Goal: Transaction & Acquisition: Download file/media

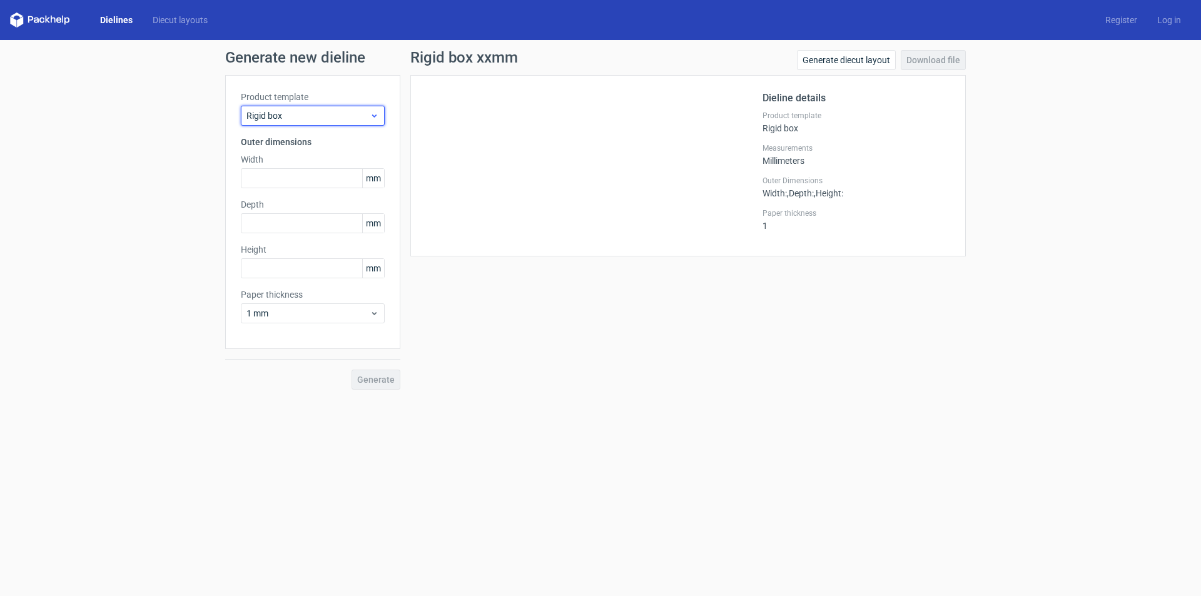
click at [328, 118] on span "Rigid box" at bounding box center [307, 115] width 123 height 13
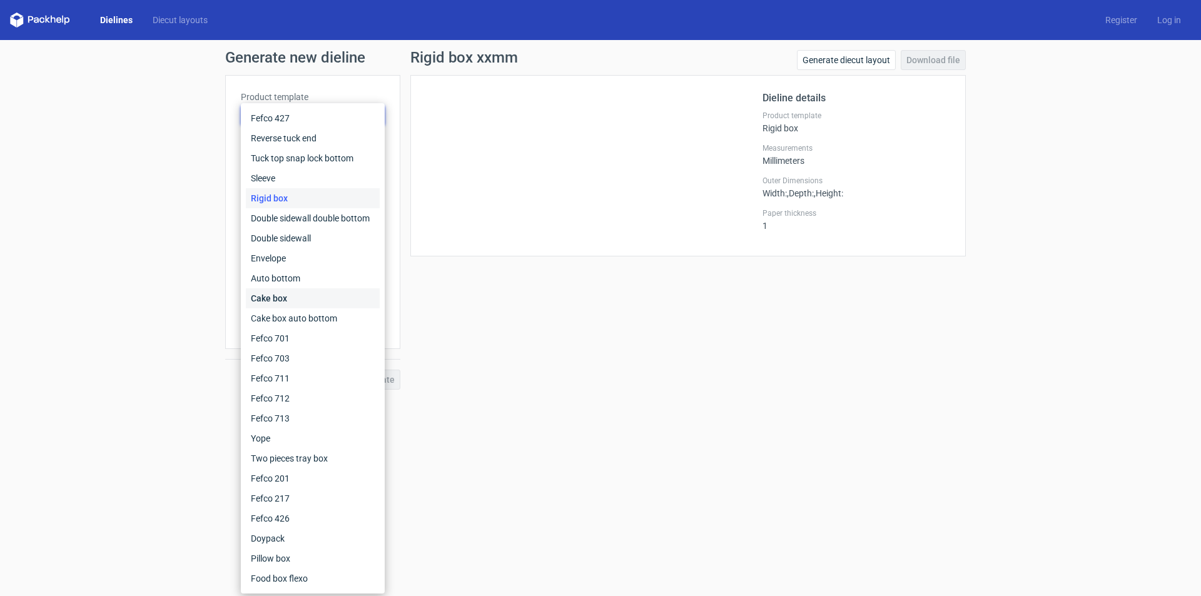
click at [279, 301] on div "Cake box" at bounding box center [313, 298] width 134 height 20
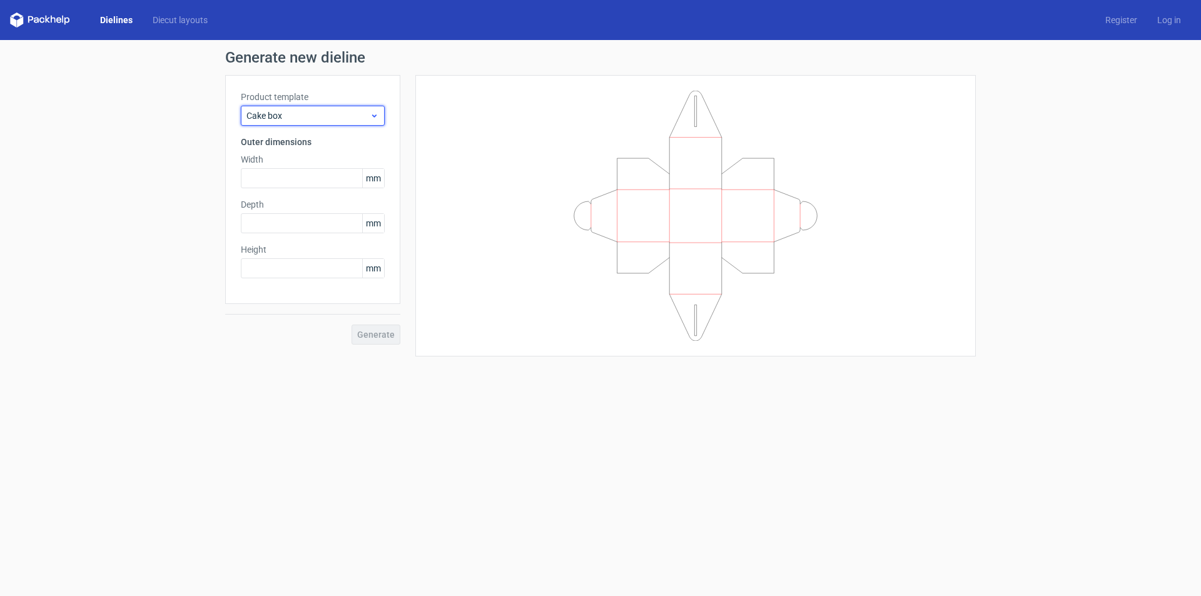
click at [270, 119] on span "Cake box" at bounding box center [307, 115] width 123 height 13
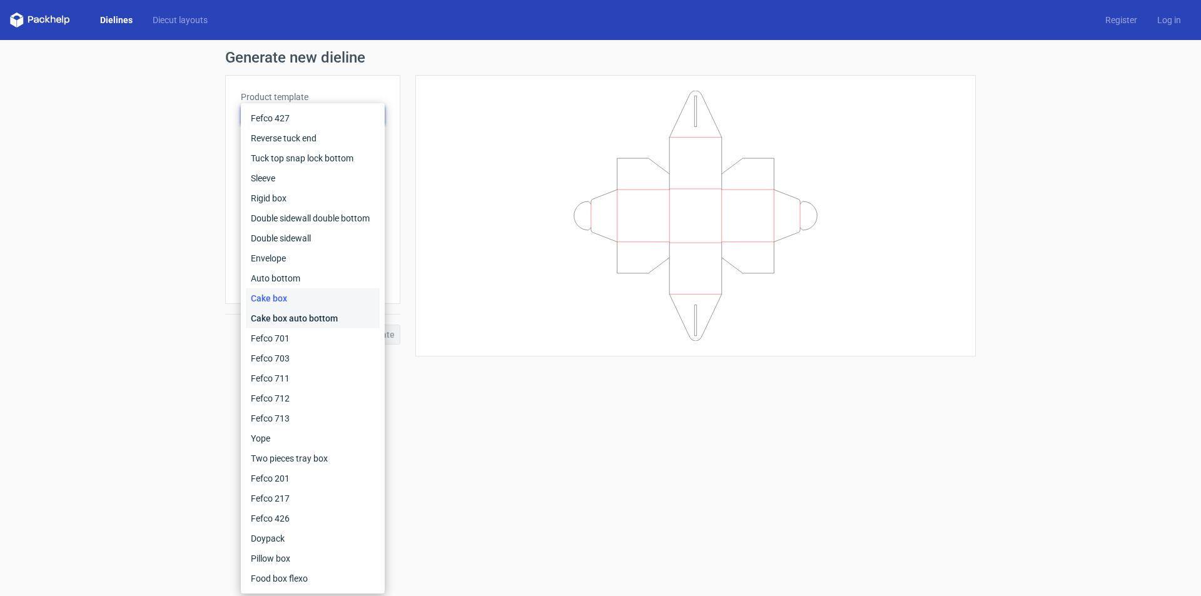
click at [284, 328] on div "Cake box auto bottom" at bounding box center [313, 318] width 134 height 20
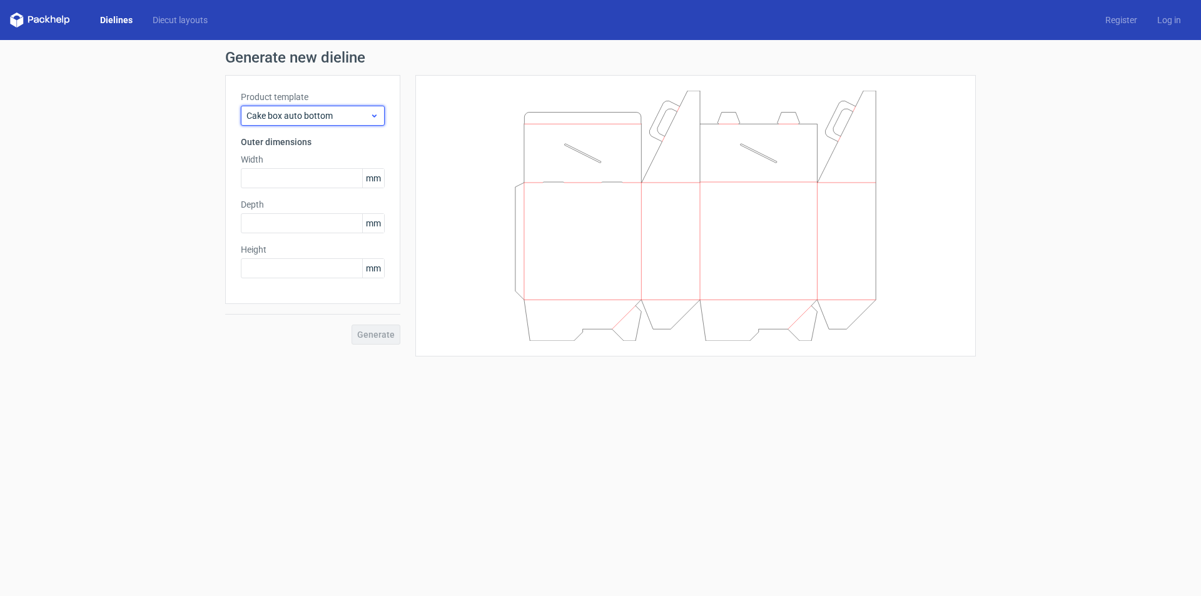
click at [341, 114] on span "Cake box auto bottom" at bounding box center [307, 115] width 123 height 13
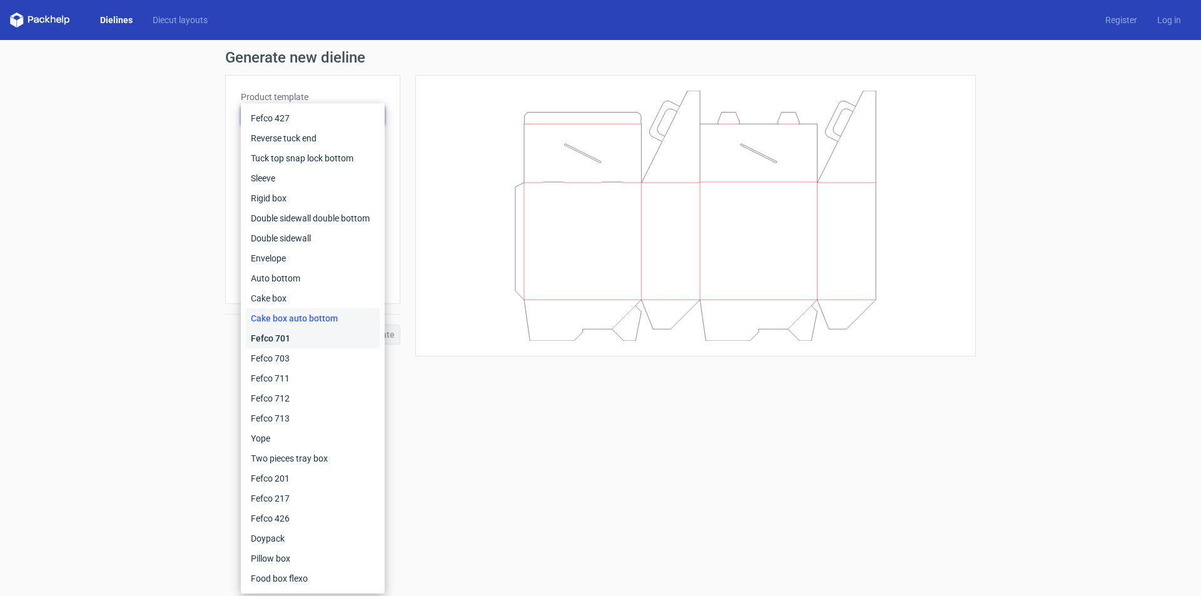
click at [296, 332] on div "Fefco 701" at bounding box center [313, 338] width 134 height 20
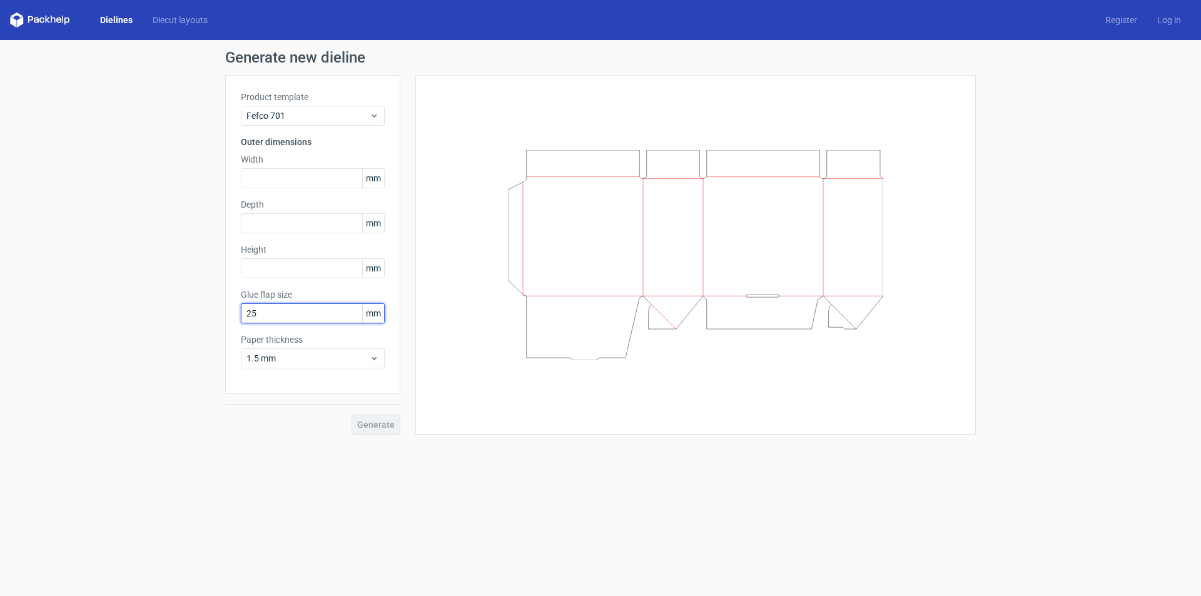
click at [281, 311] on input "25" at bounding box center [313, 313] width 144 height 20
click at [291, 118] on span "Fefco 701" at bounding box center [307, 115] width 123 height 13
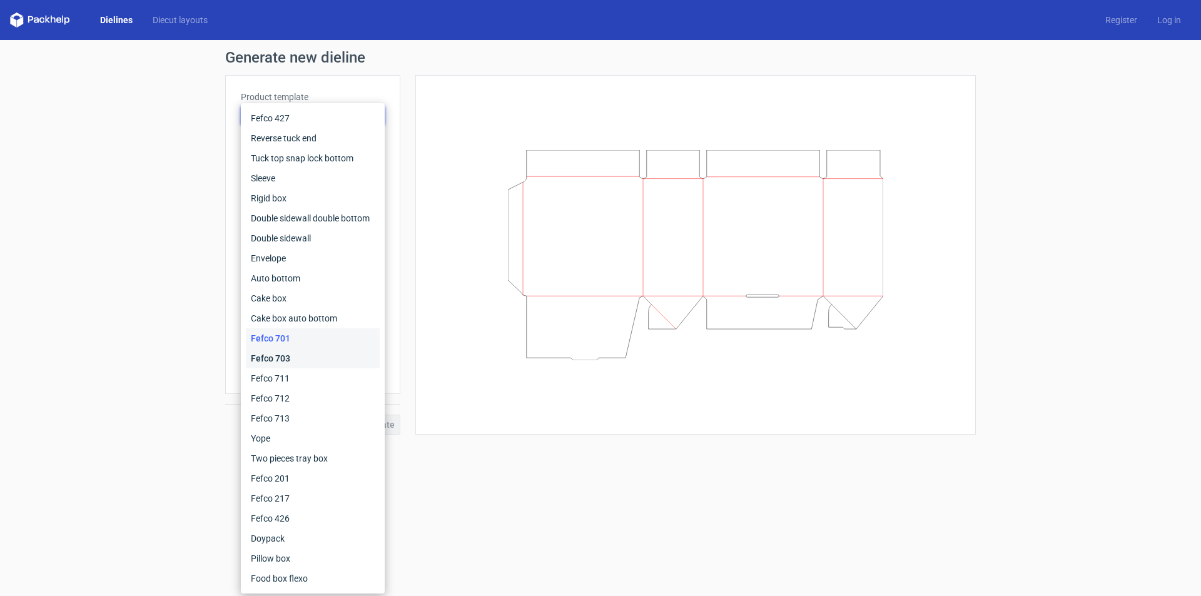
click at [271, 360] on div "Fefco 703" at bounding box center [313, 358] width 134 height 20
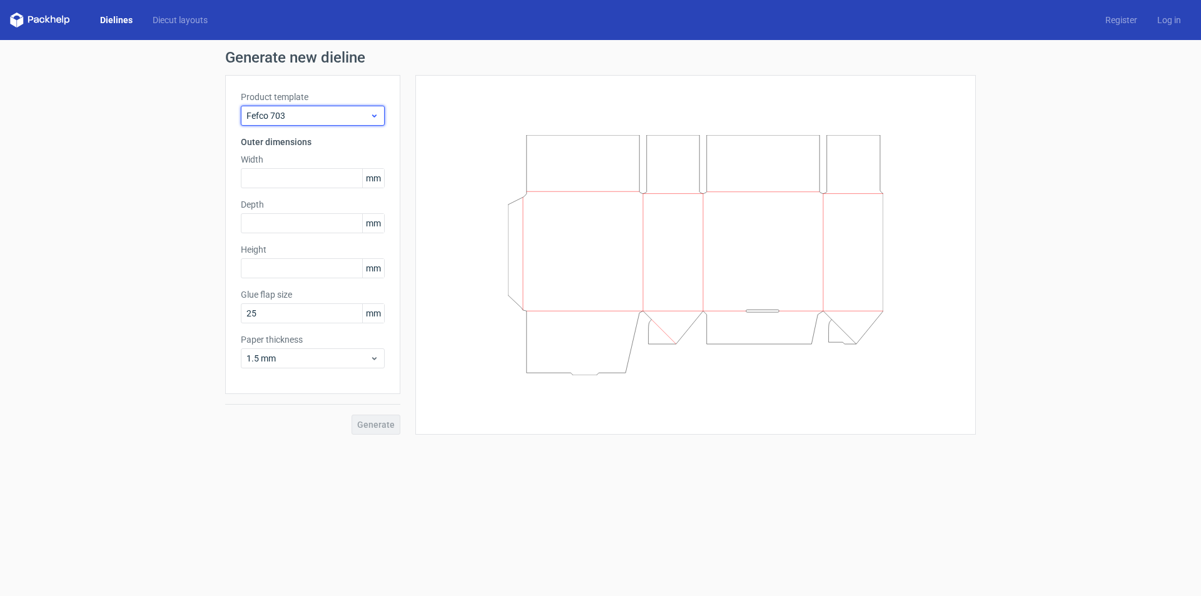
click at [280, 116] on span "Fefco 703" at bounding box center [307, 115] width 123 height 13
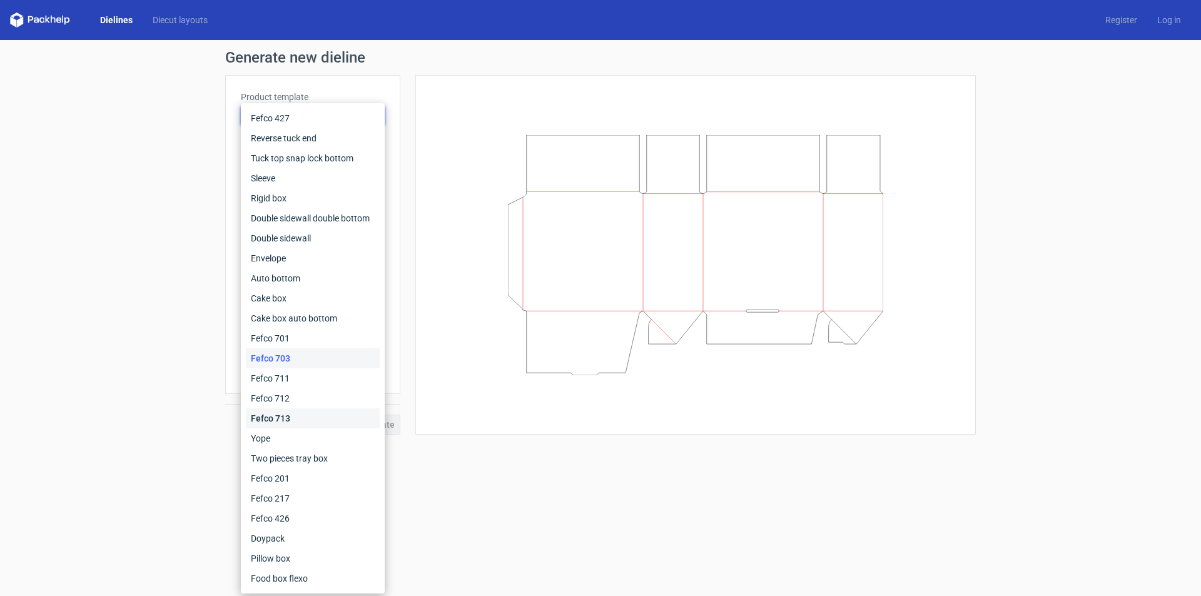
click at [293, 415] on div "Fefco 713" at bounding box center [313, 418] width 134 height 20
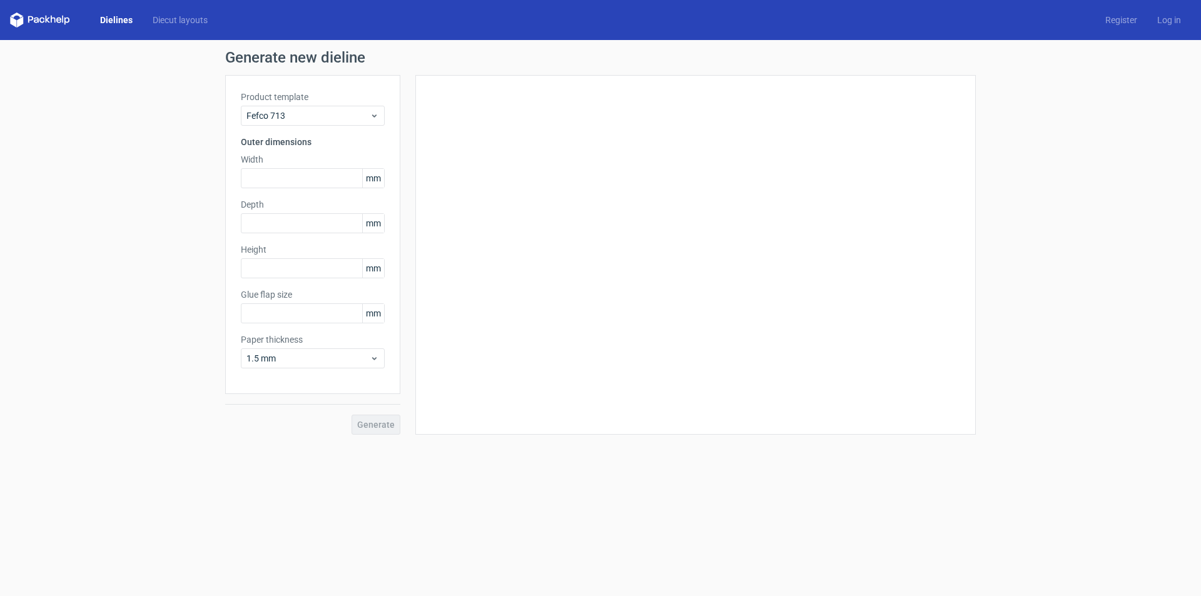
type input "25"
click at [281, 114] on span "Fefco 713" at bounding box center [307, 115] width 123 height 13
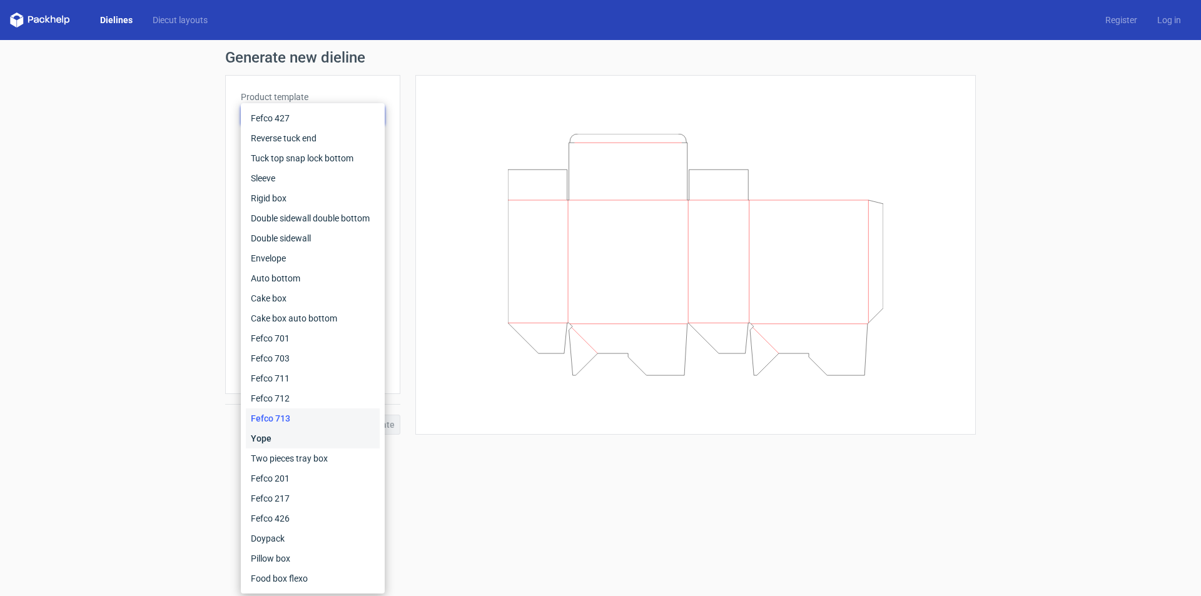
click at [264, 438] on div "Yope" at bounding box center [313, 438] width 134 height 20
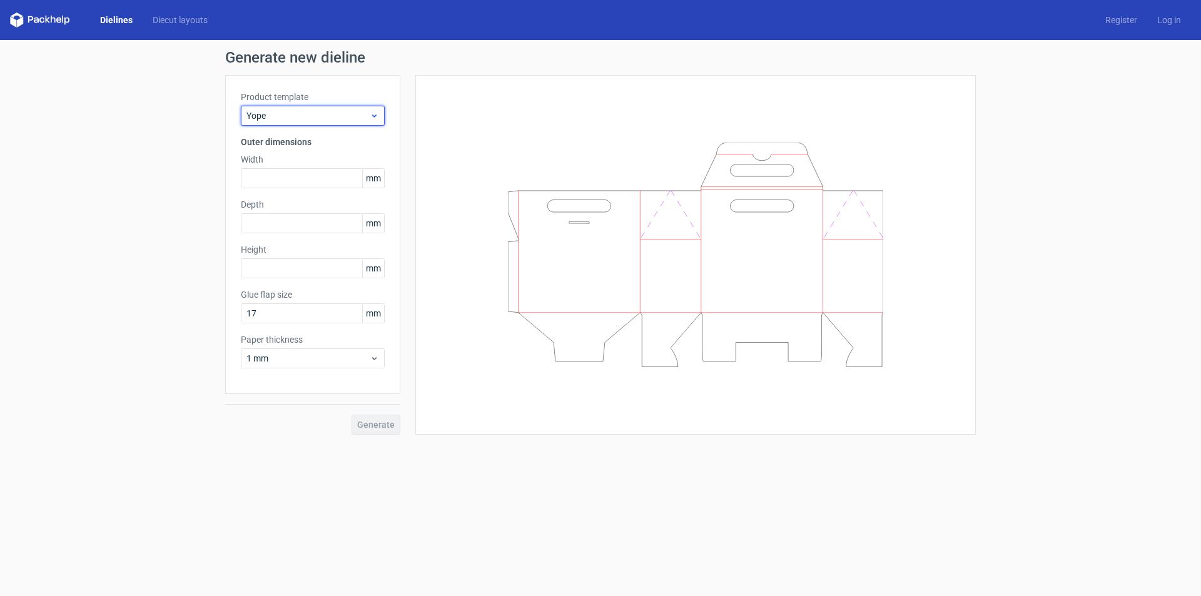
click at [299, 117] on span "Yope" at bounding box center [307, 115] width 123 height 13
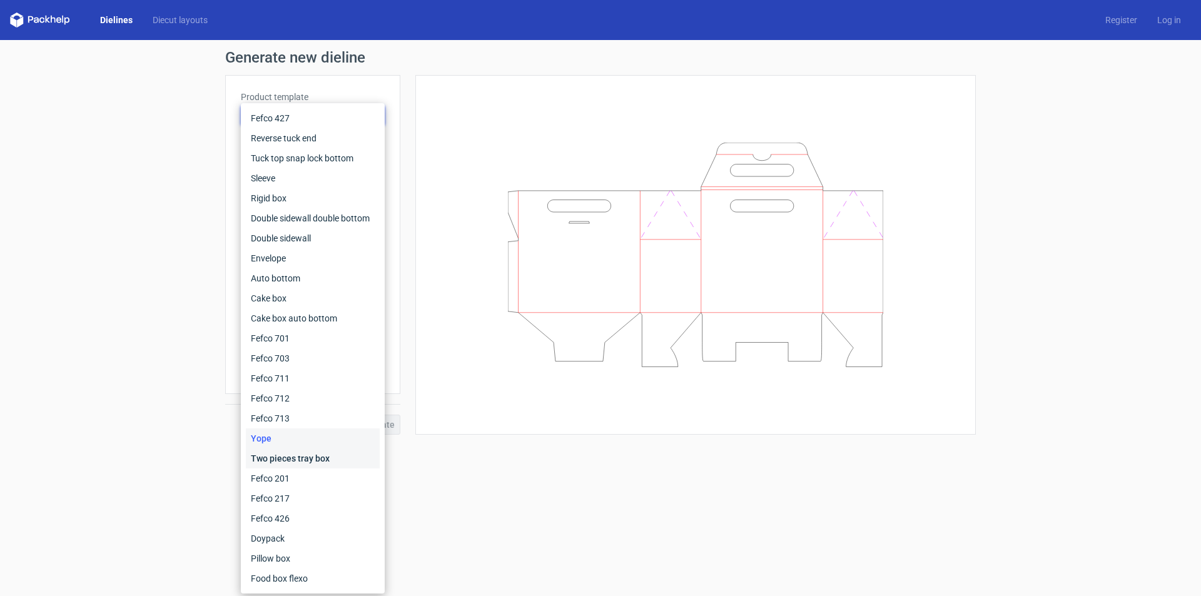
click at [296, 457] on div "Two pieces tray box" at bounding box center [313, 458] width 134 height 20
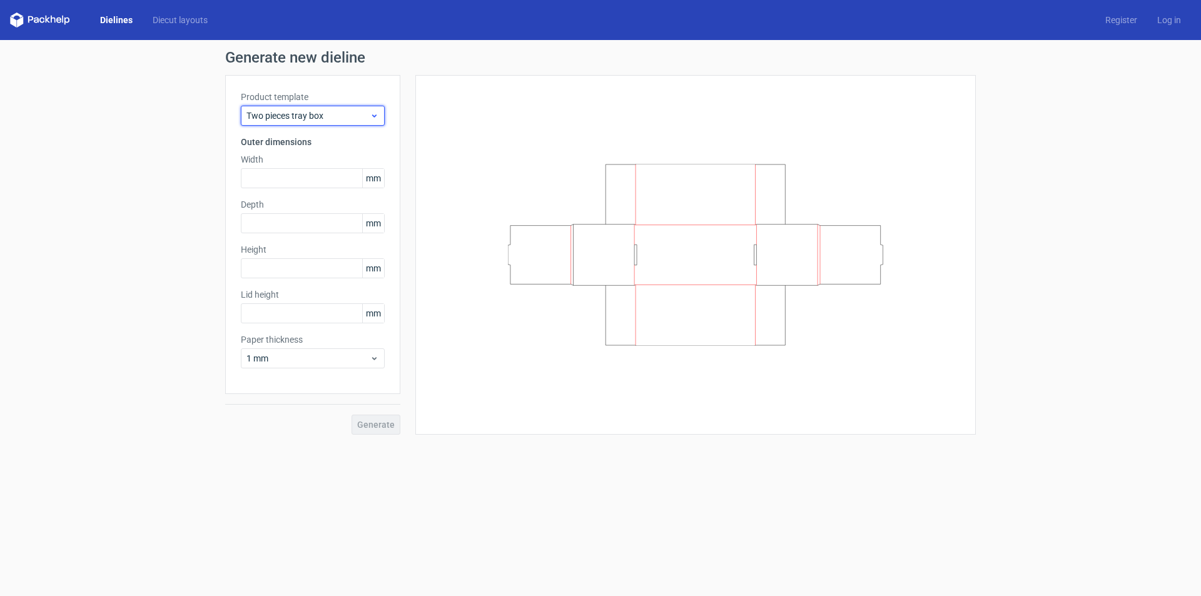
click at [284, 121] on span "Two pieces tray box" at bounding box center [307, 115] width 123 height 13
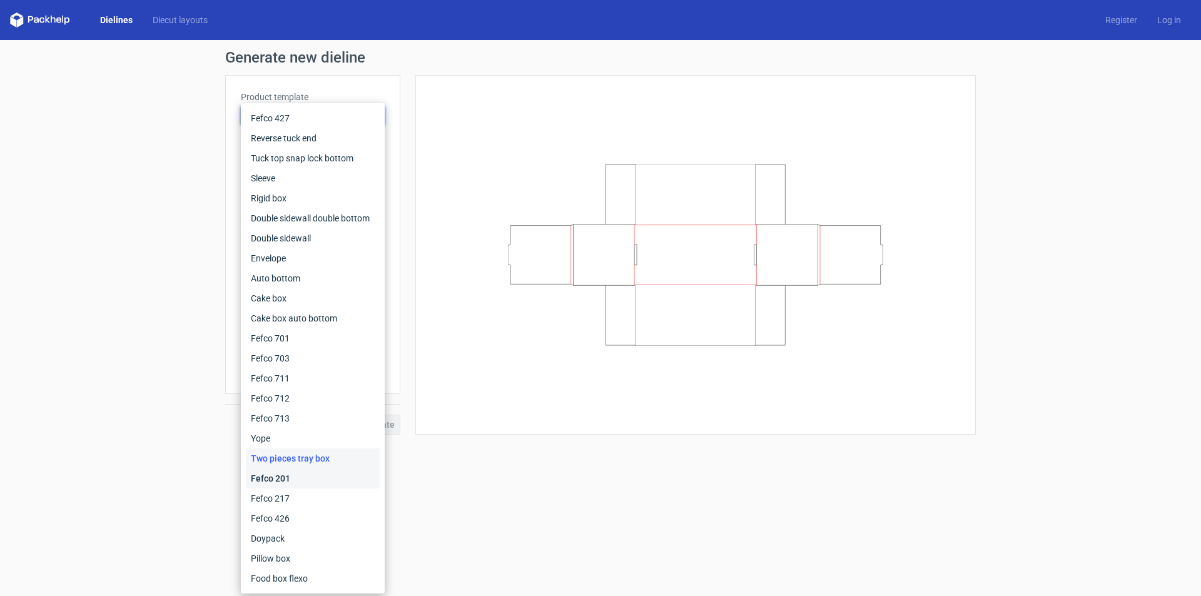
click at [282, 476] on div "Fefco 201" at bounding box center [313, 478] width 134 height 20
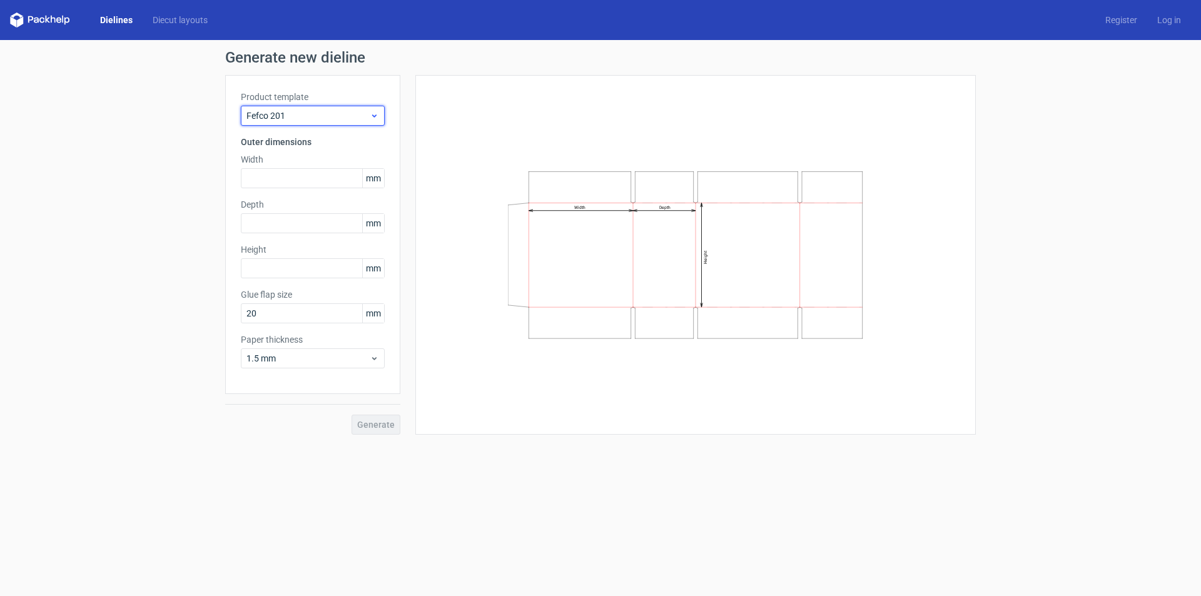
click at [291, 115] on span "Fefco 201" at bounding box center [307, 115] width 123 height 13
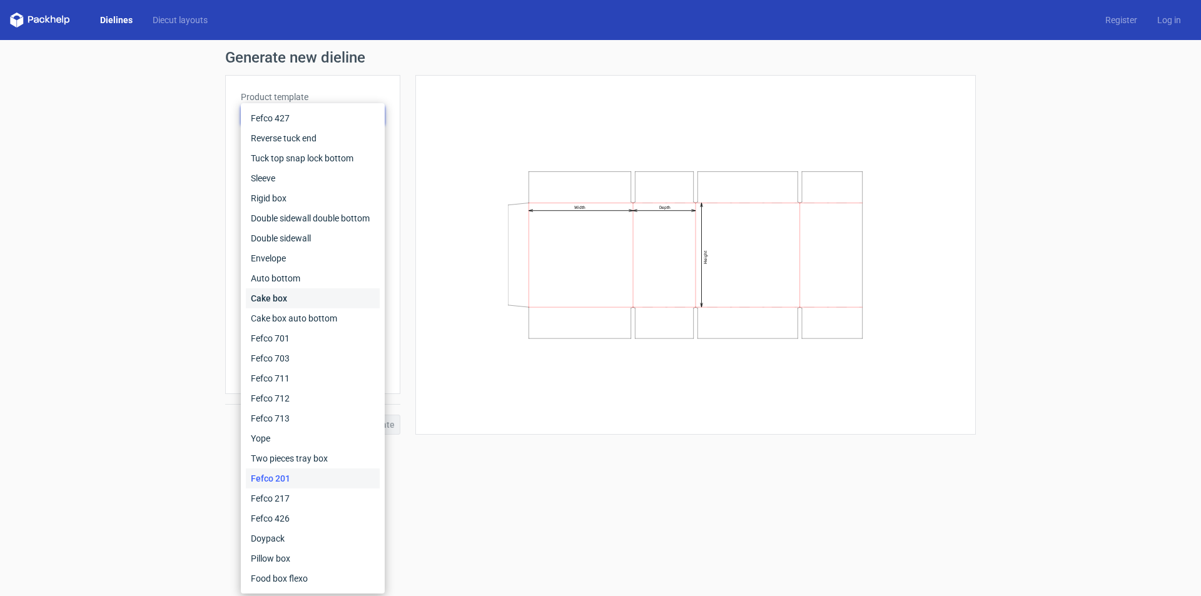
click at [285, 296] on div "Cake box" at bounding box center [313, 298] width 134 height 20
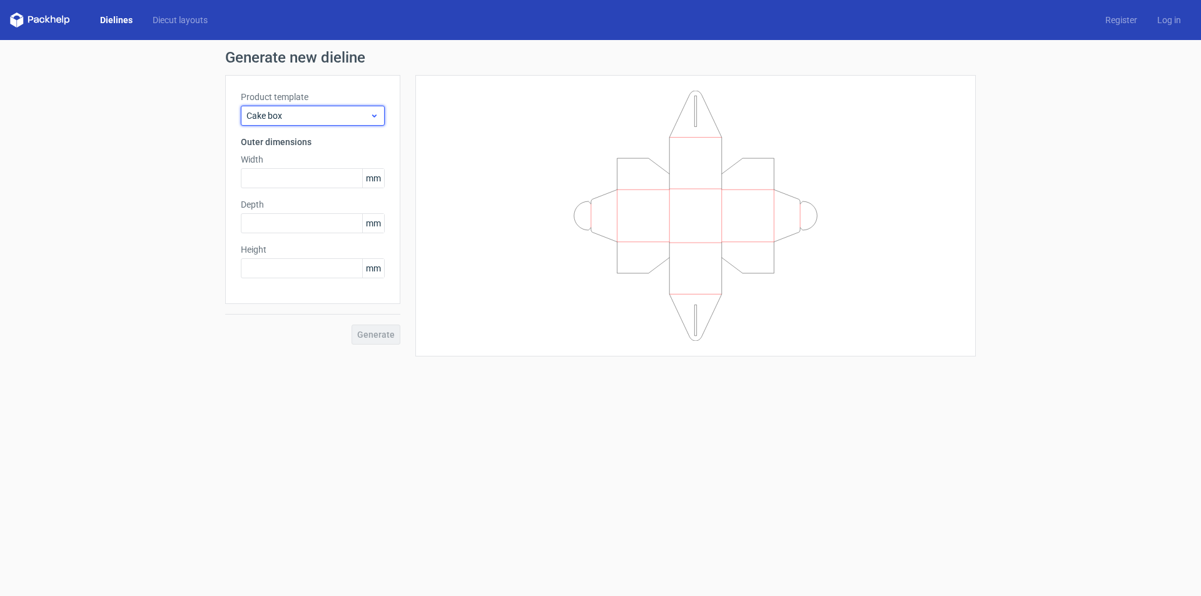
click at [293, 124] on div "Cake box" at bounding box center [313, 116] width 144 height 20
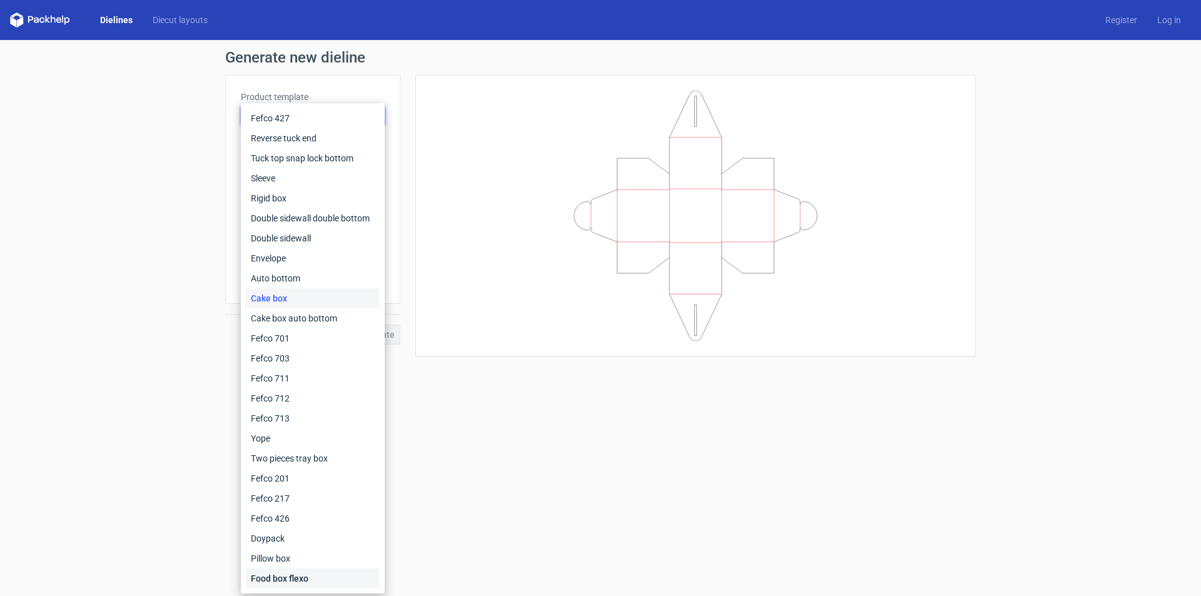
click at [276, 578] on div "Food box flexo" at bounding box center [313, 578] width 134 height 20
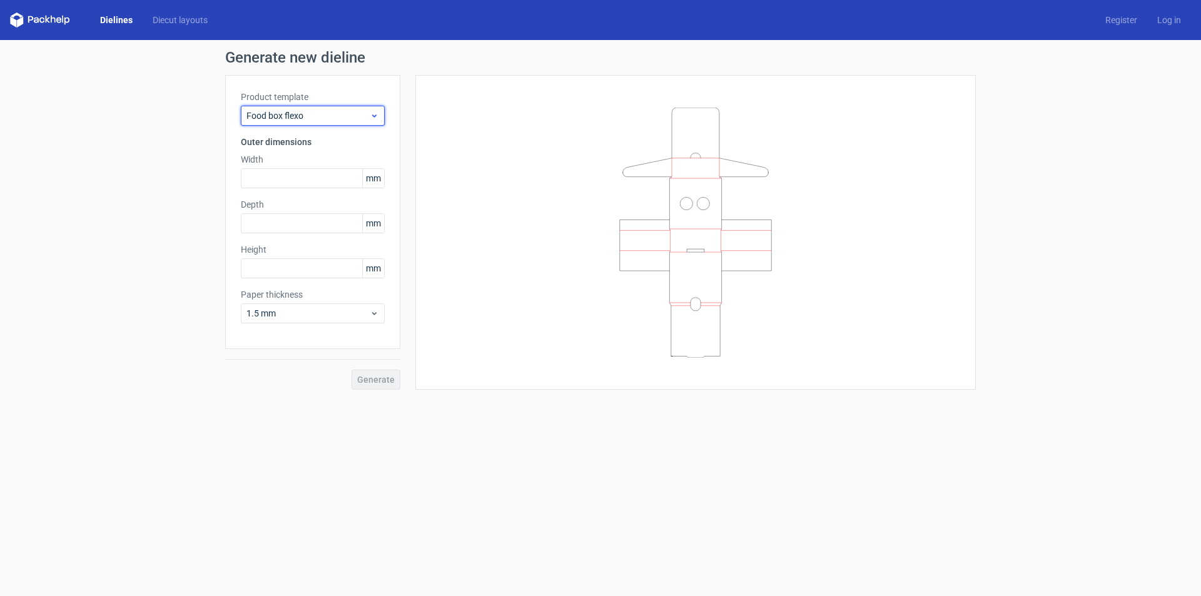
click at [288, 111] on span "Food box flexo" at bounding box center [307, 115] width 123 height 13
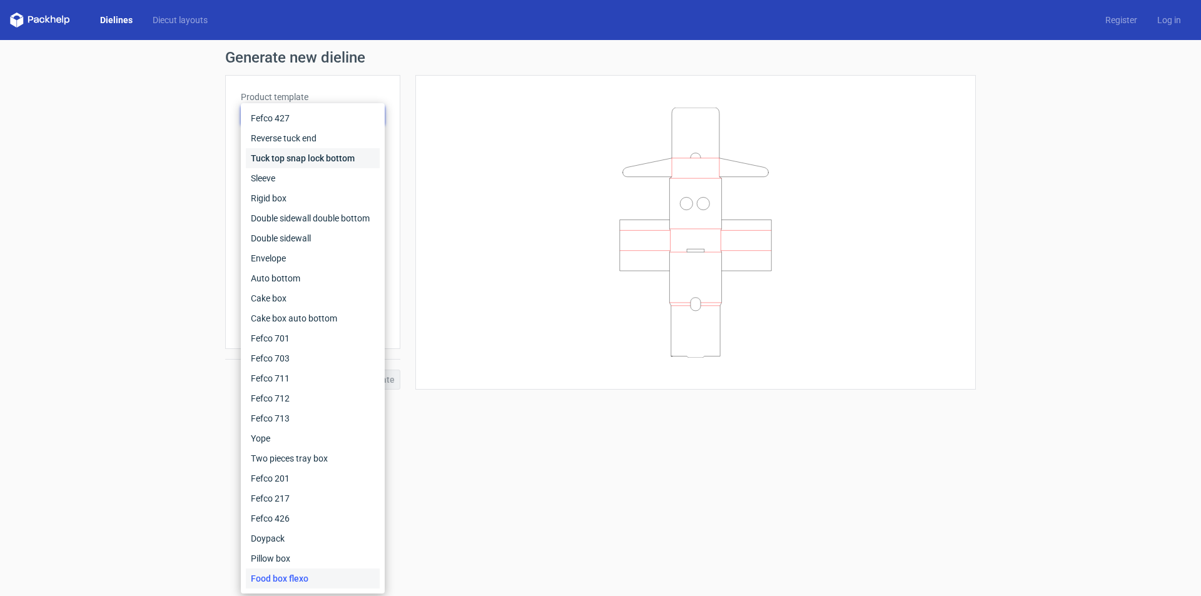
click at [291, 158] on div "Tuck top snap lock bottom" at bounding box center [313, 158] width 134 height 20
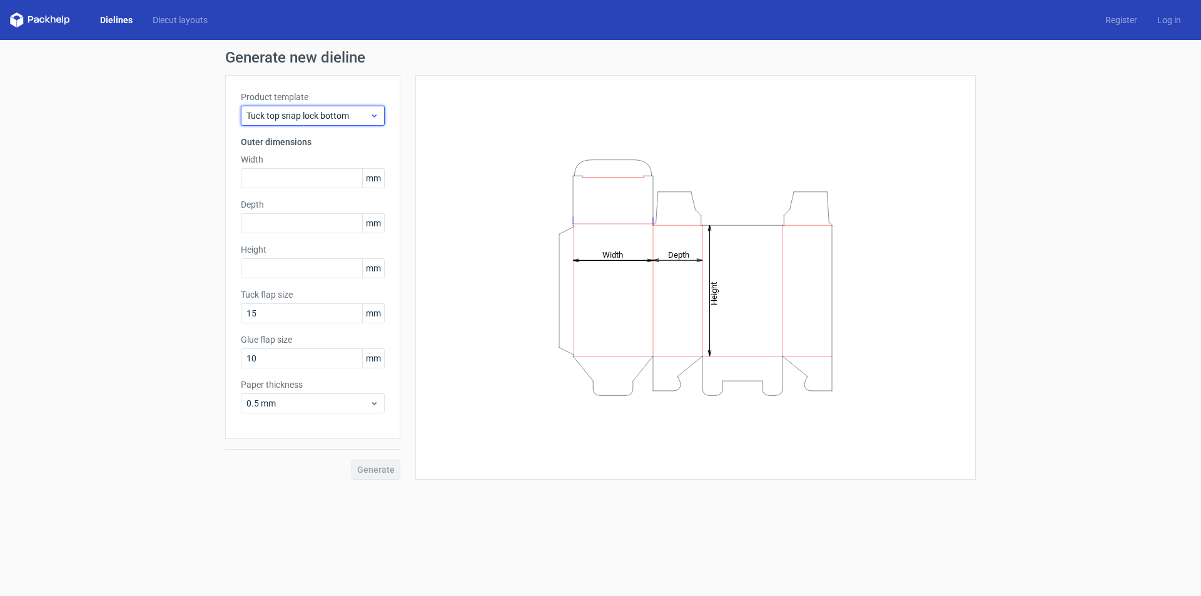
click at [275, 116] on span "Tuck top snap lock bottom" at bounding box center [307, 115] width 123 height 13
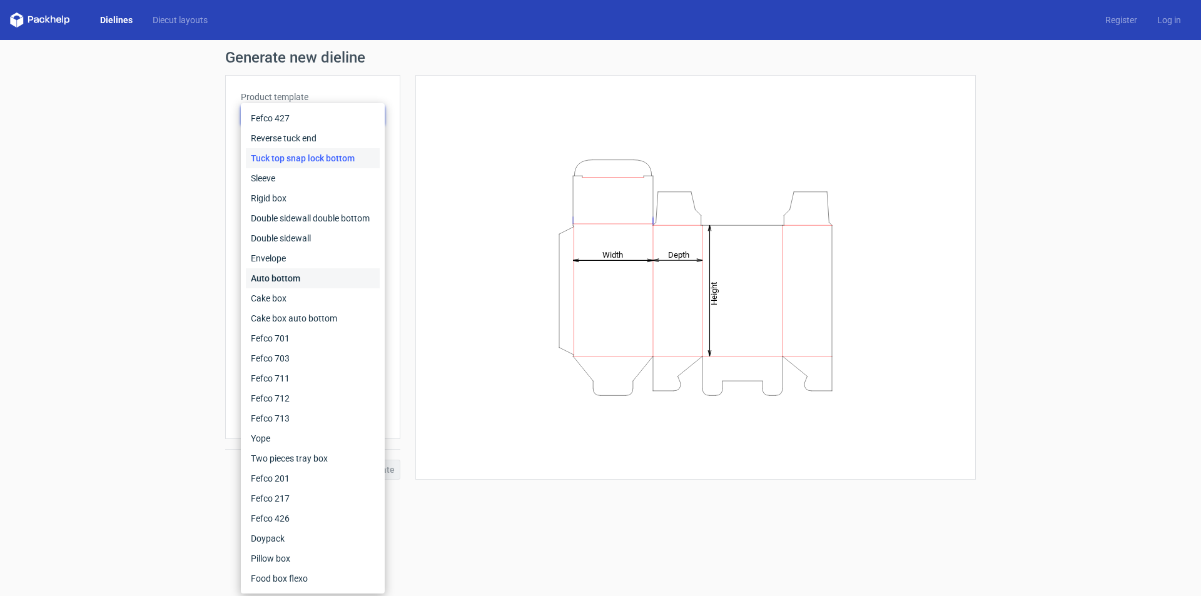
click at [291, 278] on div "Auto bottom" at bounding box center [313, 278] width 134 height 20
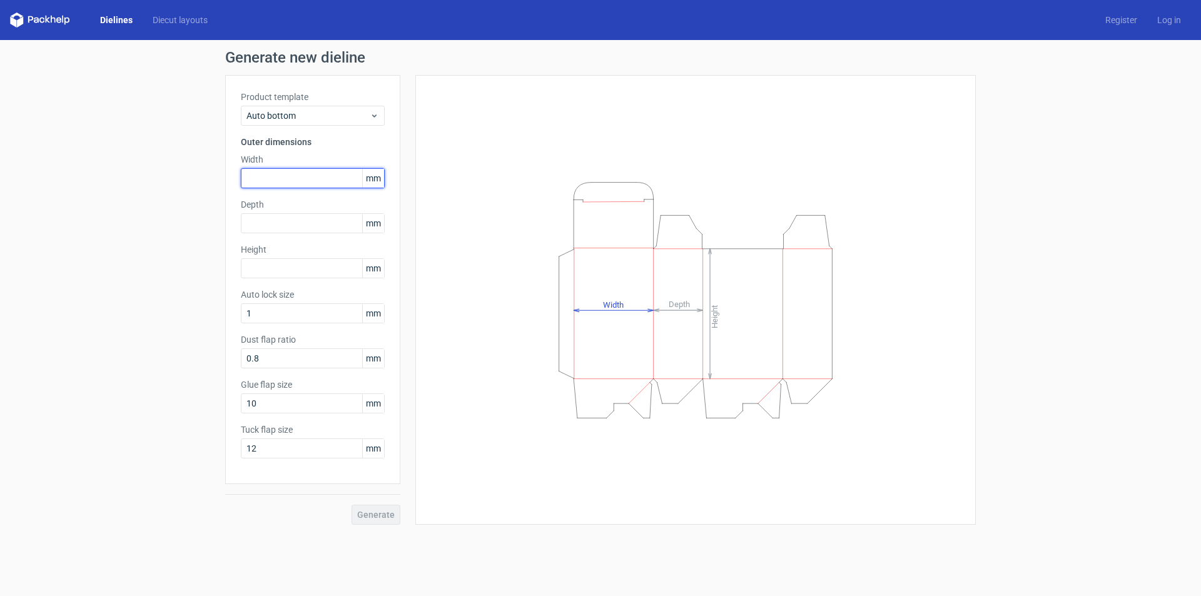
click at [268, 173] on input "text" at bounding box center [313, 178] width 144 height 20
type input "166"
click at [268, 220] on input "text" at bounding box center [313, 223] width 144 height 20
drag, startPoint x: 267, startPoint y: 223, endPoint x: 179, endPoint y: 258, distance: 95.1
click at [179, 258] on div "Generate new dieline Product template Auto bottom Outer dimensions Width 166 mm…" at bounding box center [600, 287] width 1201 height 495
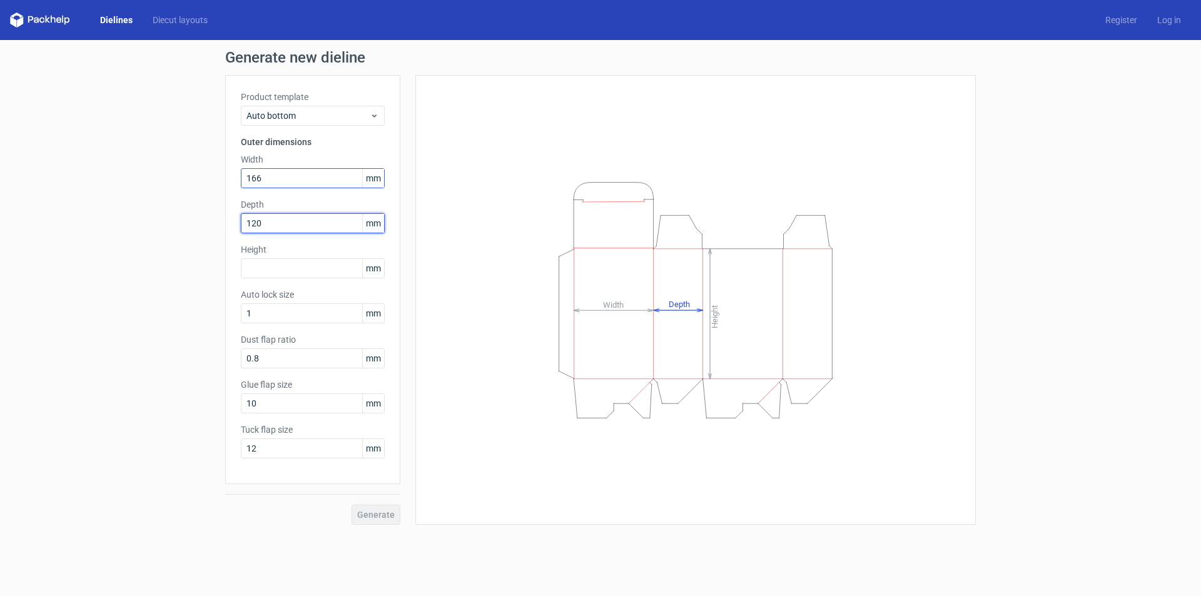
type input "120"
drag, startPoint x: 265, startPoint y: 176, endPoint x: 149, endPoint y: 235, distance: 130.3
click at [159, 233] on div "Generate new dieline Product template Auto bottom Outer dimensions Width 166 mm…" at bounding box center [600, 287] width 1201 height 495
type input "280"
drag, startPoint x: 273, startPoint y: 225, endPoint x: 93, endPoint y: 285, distance: 189.0
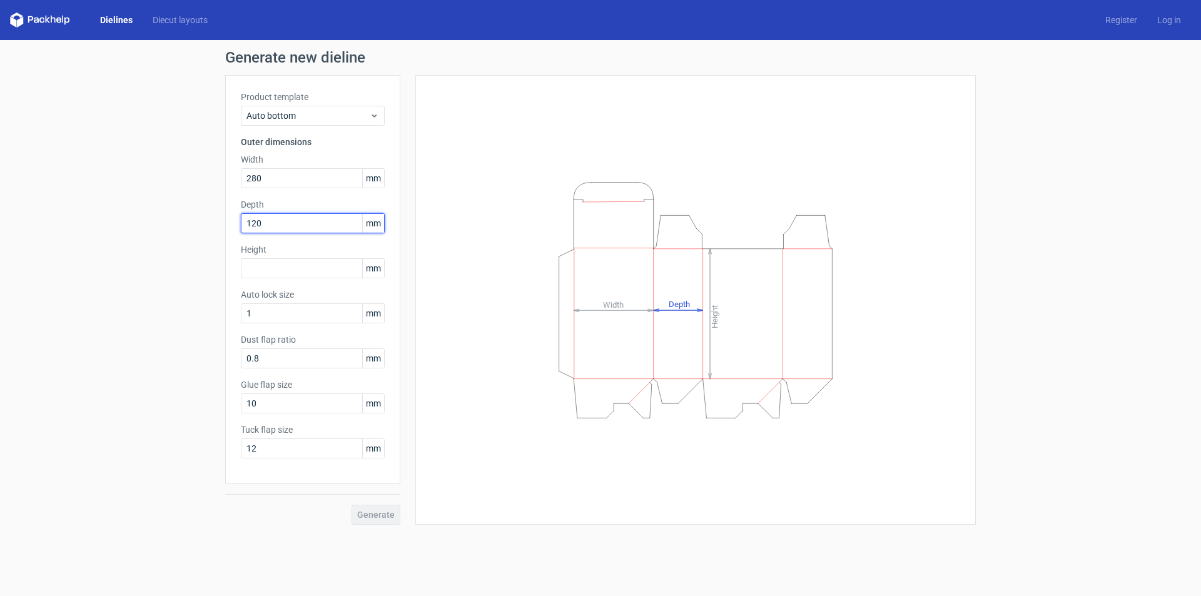
click at [99, 284] on div "Generate new dieline Product template Auto bottom Outer dimensions Width 280 mm…" at bounding box center [600, 287] width 1201 height 495
type input "166"
click at [258, 270] on input "text" at bounding box center [313, 268] width 144 height 20
type input "120"
click at [373, 518] on span "Generate" at bounding box center [376, 514] width 38 height 9
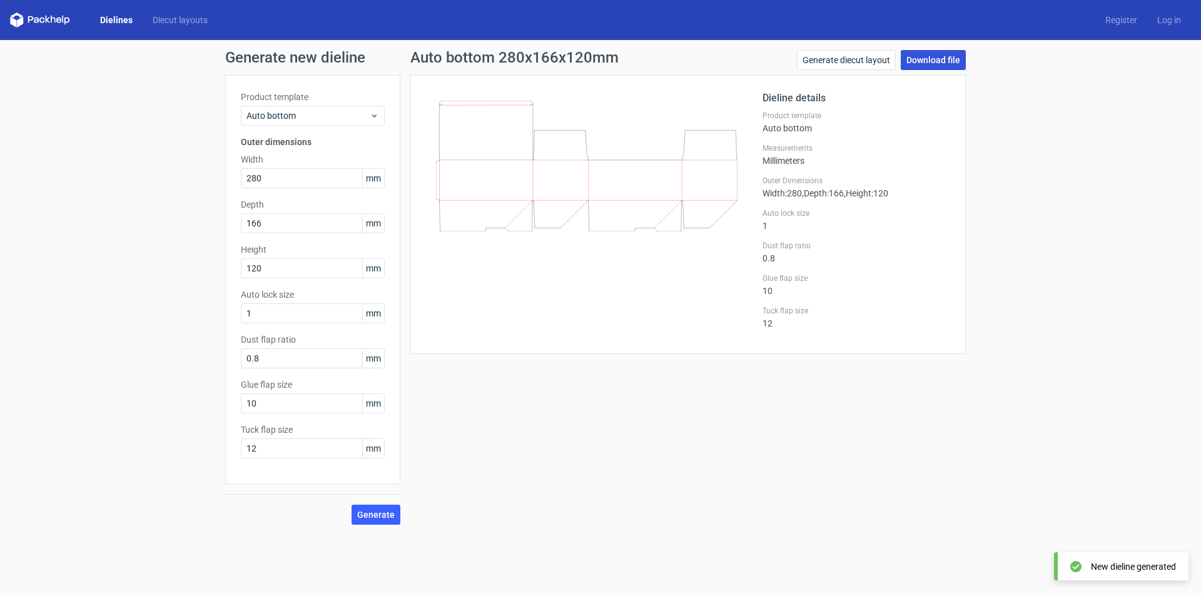
click at [937, 63] on link "Download file" at bounding box center [932, 60] width 65 height 20
drag, startPoint x: 273, startPoint y: 179, endPoint x: 182, endPoint y: 184, distance: 91.5
click at [182, 184] on div "Generate new dieline Product template Auto bottom Outer dimensions Width 280 mm…" at bounding box center [600, 287] width 1201 height 495
drag, startPoint x: 292, startPoint y: 177, endPoint x: 179, endPoint y: 177, distance: 113.2
click at [179, 177] on div "Generate new dieline Product template Auto bottom Outer dimensions Width 200 mm…" at bounding box center [600, 287] width 1201 height 495
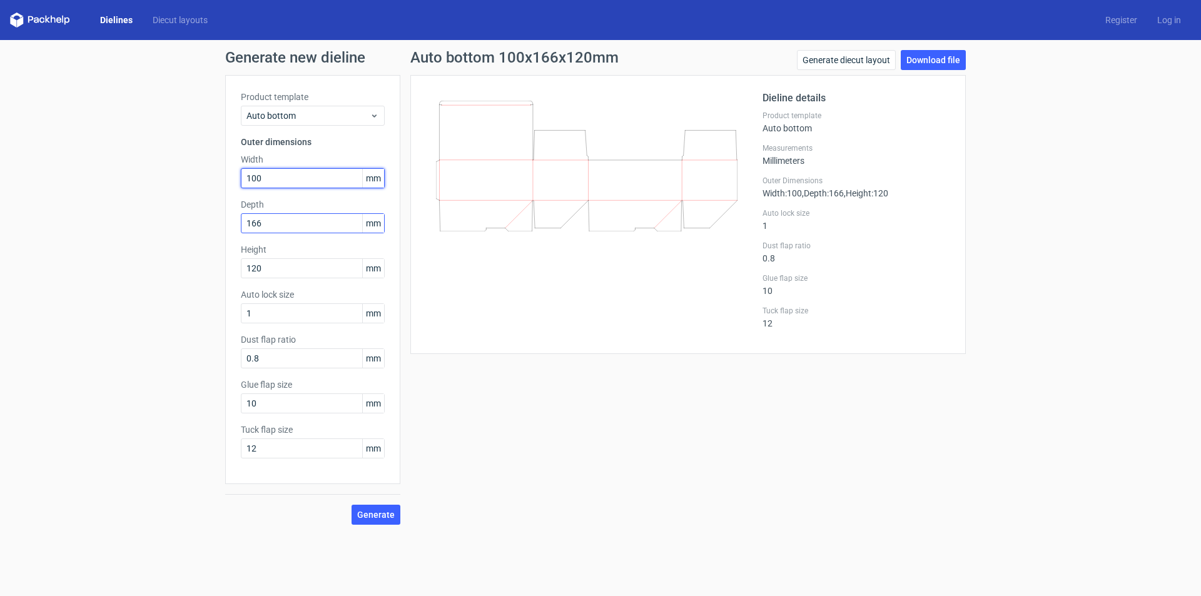
type input "100"
drag, startPoint x: 270, startPoint y: 229, endPoint x: 208, endPoint y: 229, distance: 61.9
click at [208, 229] on div "Generate new dieline Product template Auto bottom Outer dimensions Width 100 mm…" at bounding box center [600, 287] width 1201 height 495
type input "50"
drag, startPoint x: 270, startPoint y: 267, endPoint x: 196, endPoint y: 268, distance: 73.8
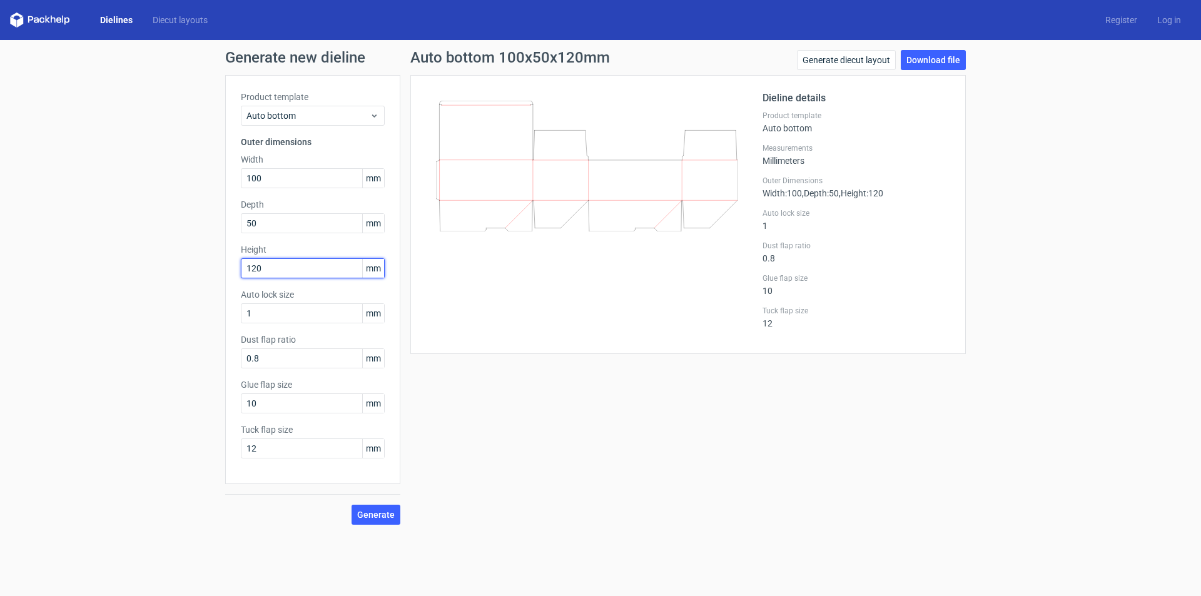
click at [197, 268] on div "Generate new dieline Product template Auto bottom Outer dimensions Width 100 mm…" at bounding box center [600, 287] width 1201 height 495
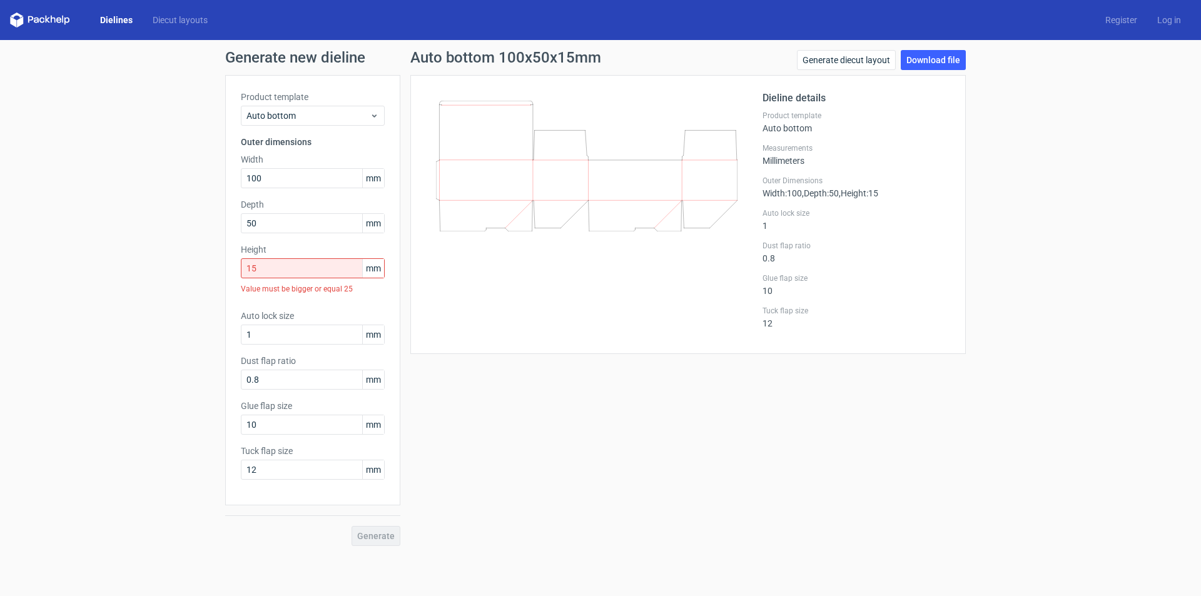
click at [370, 519] on div "Generate" at bounding box center [312, 525] width 175 height 41
drag, startPoint x: 275, startPoint y: 269, endPoint x: 191, endPoint y: 270, distance: 83.8
click at [191, 270] on div "Generate new dieline Product template Auto bottom Outer dimensions Width 100 mm…" at bounding box center [600, 298] width 1201 height 516
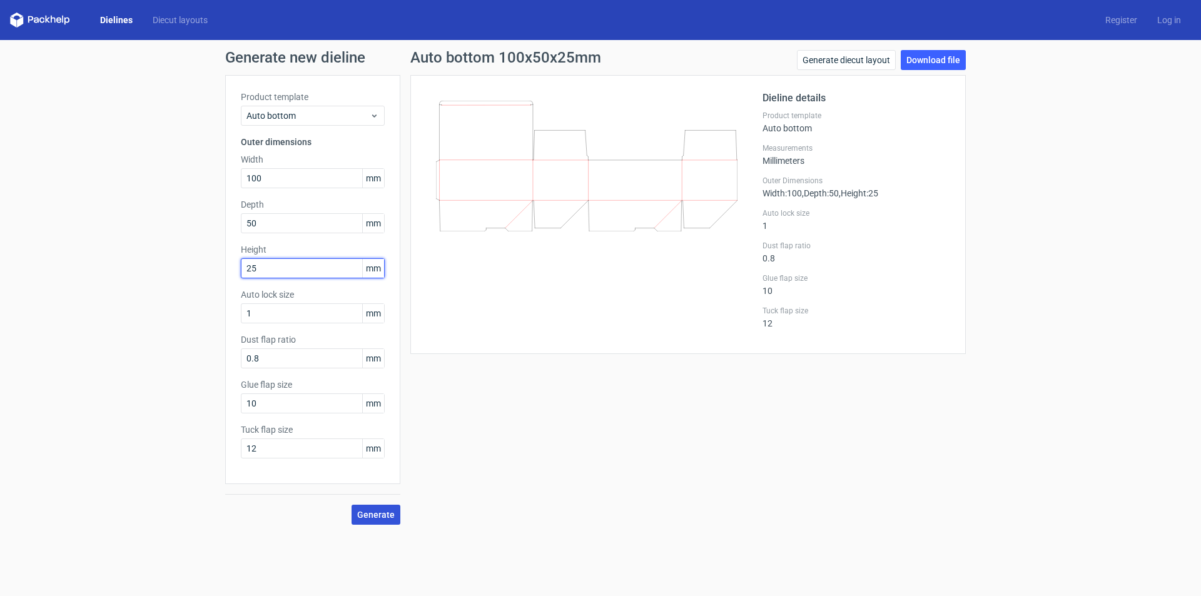
type input "25"
click at [370, 518] on span "Generate" at bounding box center [376, 514] width 38 height 9
